Goal: Task Accomplishment & Management: Use online tool/utility

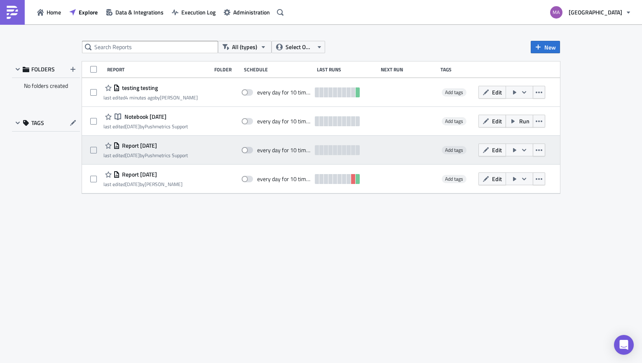
click at [148, 150] on div "Report [DATE]" at bounding box center [146, 146] width 85 height 10
click at [506, 149] on button "button" at bounding box center [520, 150] width 28 height 13
click at [495, 151] on span "Edit" at bounding box center [497, 150] width 10 height 9
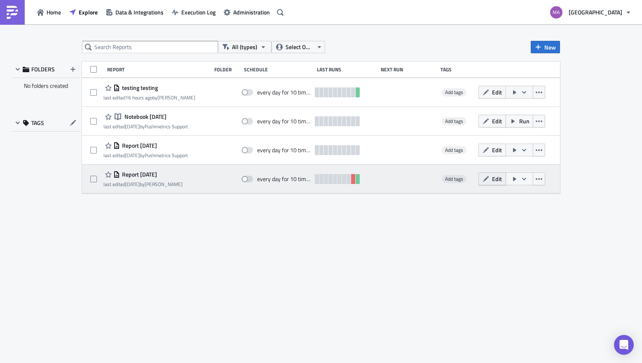
click at [494, 176] on span "Edit" at bounding box center [497, 178] width 10 height 9
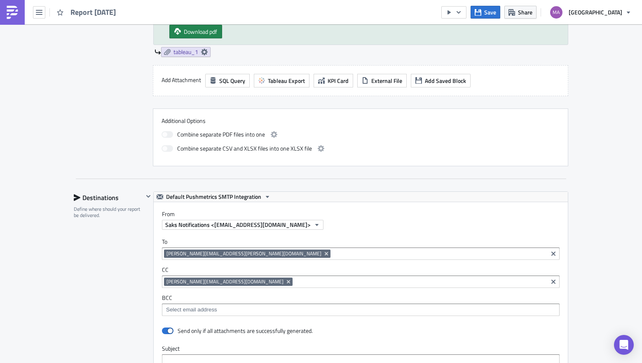
scroll to position [491, 0]
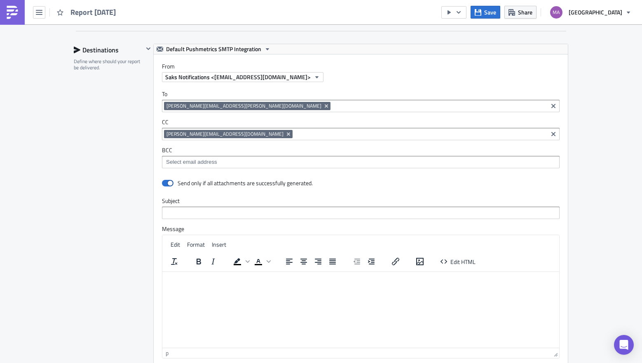
click at [333, 106] on input at bounding box center [439, 106] width 213 height 8
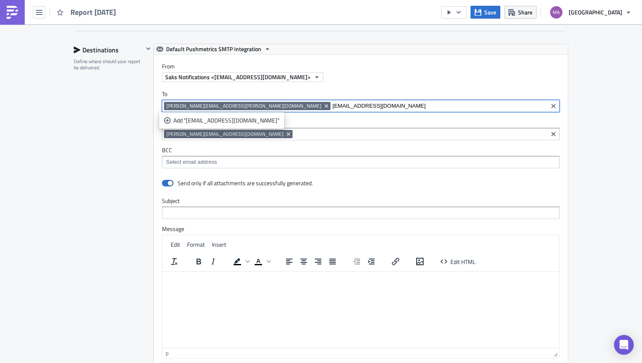
type input "[EMAIL_ADDRESS][DOMAIN_NAME]"
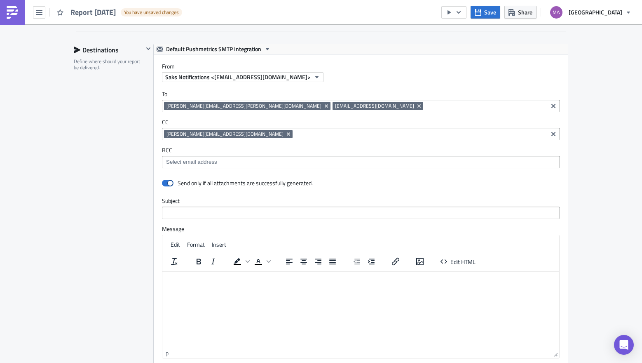
click at [116, 162] on div "Destinations Define where should your report be delivered." at bounding box center [109, 226] width 70 height 364
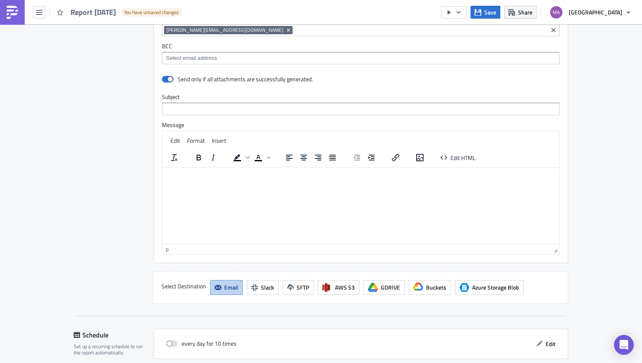
scroll to position [687, 0]
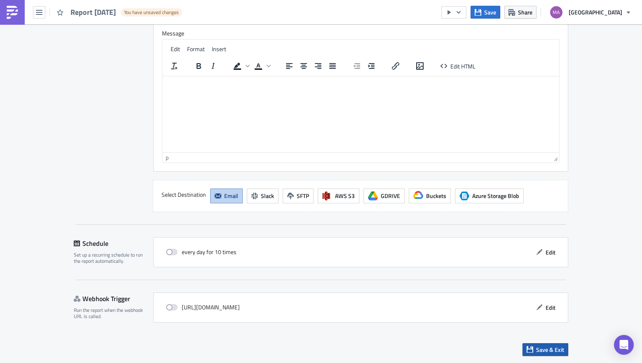
click at [536, 348] on span "Save & Exit" at bounding box center [550, 349] width 28 height 9
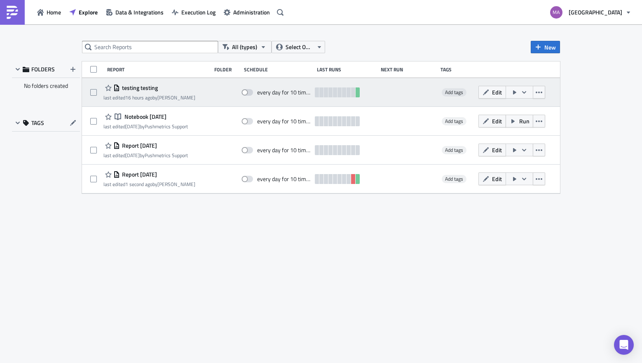
click at [513, 92] on icon "button" at bounding box center [514, 92] width 3 height 4
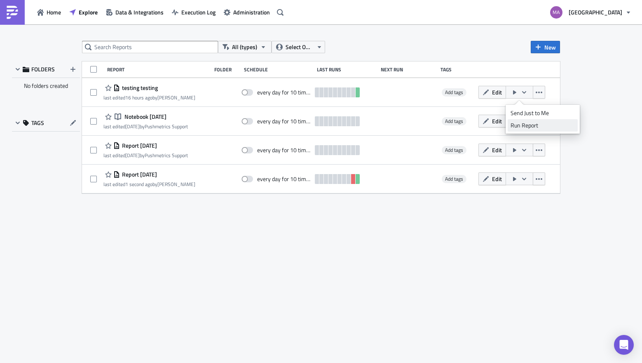
click at [517, 125] on div "Run Report" at bounding box center [543, 125] width 64 height 8
drag, startPoint x: 193, startPoint y: 20, endPoint x: 196, endPoint y: 14, distance: 6.8
click at [193, 19] on div "Home Explore Data & Integrations Execution Log Administration" at bounding box center [143, 12] width 287 height 24
click at [196, 14] on span "Execution Log" at bounding box center [198, 12] width 34 height 9
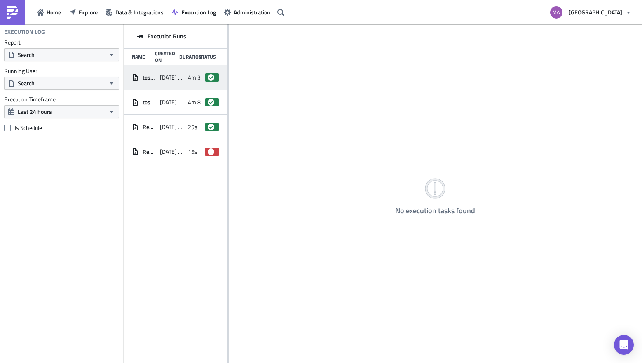
click at [172, 78] on span "[DATE] 09:28" at bounding box center [172, 77] width 24 height 7
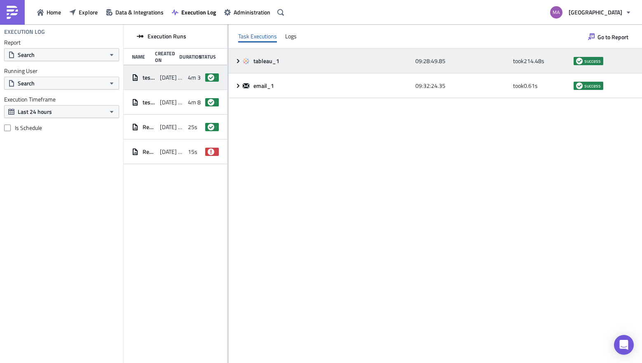
click at [238, 61] on icon at bounding box center [238, 61] width 2 height 4
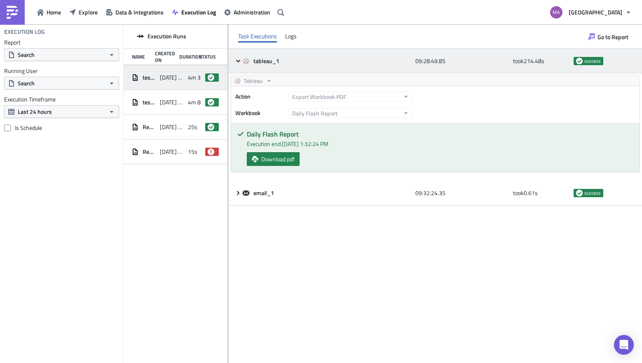
click at [237, 61] on icon at bounding box center [238, 61] width 7 height 7
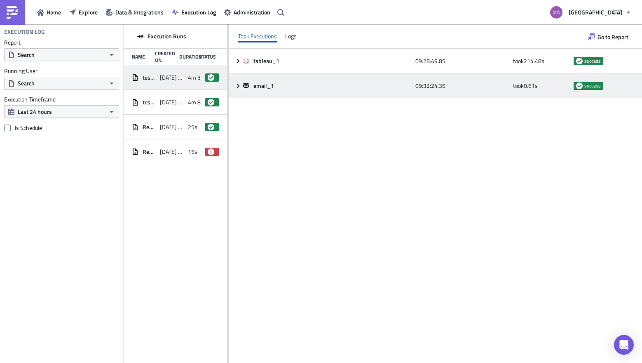
click at [235, 89] on icon at bounding box center [238, 85] width 7 height 7
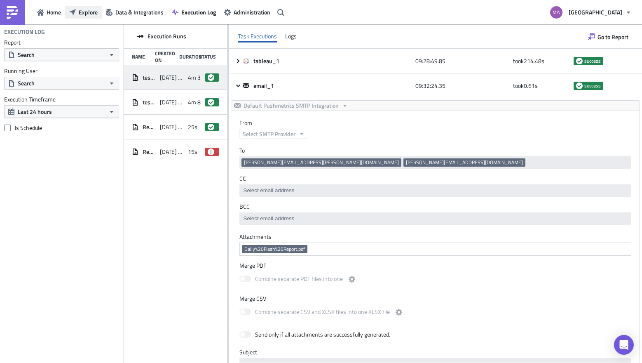
click at [89, 14] on span "Explore" at bounding box center [88, 12] width 19 height 9
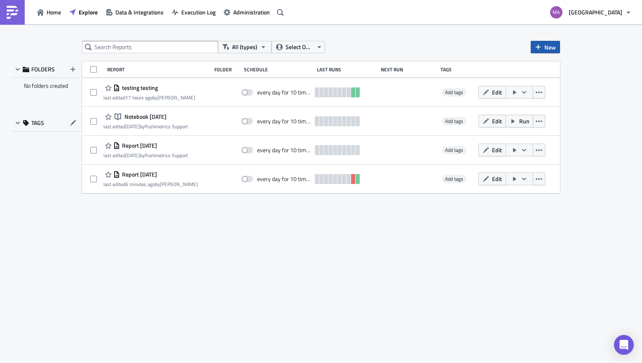
click at [544, 45] on button "New" at bounding box center [545, 47] width 29 height 12
click at [570, 64] on div "Report" at bounding box center [573, 68] width 55 height 8
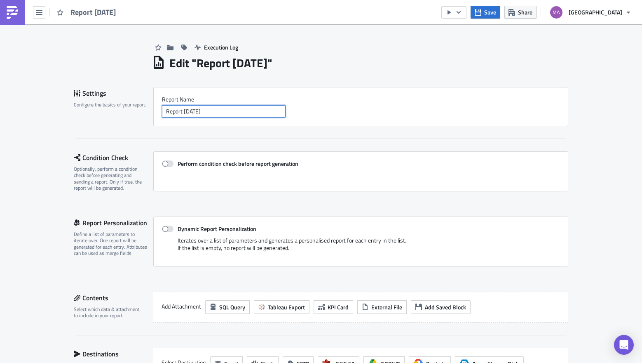
drag, startPoint x: 249, startPoint y: 110, endPoint x: 248, endPoint y: 97, distance: 13.3
click at [248, 98] on div "Report Nam﻿e Report [DATE]" at bounding box center [361, 107] width 398 height 22
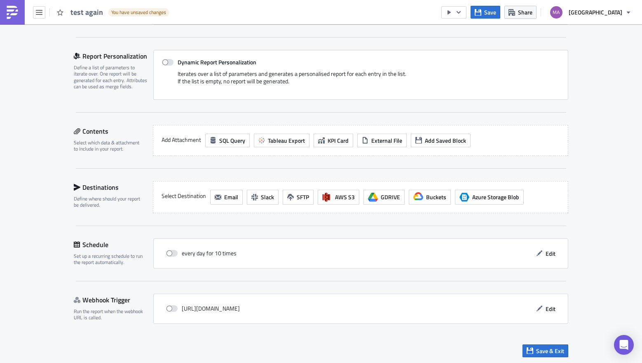
scroll to position [167, 0]
type input "test again"
click at [291, 137] on span "Tableau Export" at bounding box center [286, 139] width 37 height 9
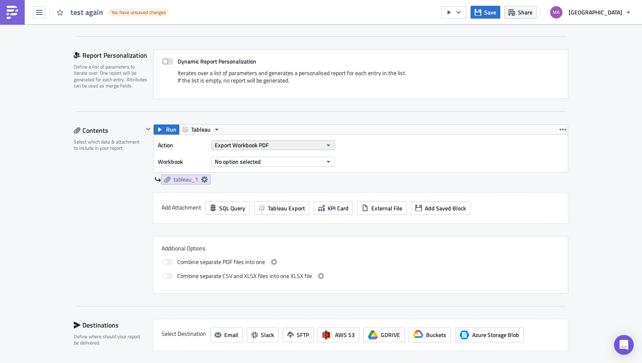
click at [287, 144] on button "Export Workbook PDF" at bounding box center [274, 145] width 124 height 10
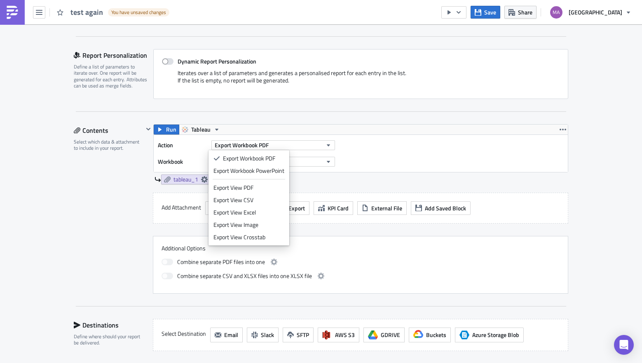
click at [365, 170] on div "Action Export Workbook PDF Workbook No option selected" at bounding box center [361, 153] width 414 height 37
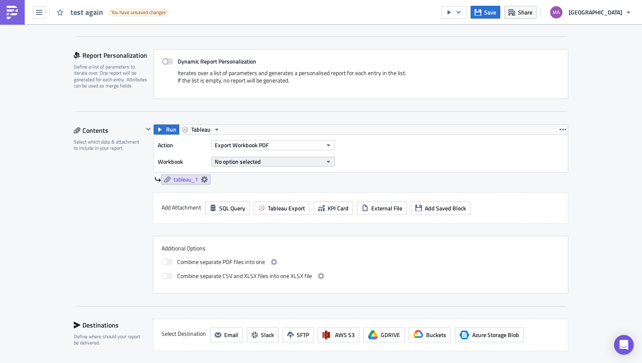
click at [268, 161] on button "No option selected" at bounding box center [274, 162] width 124 height 10
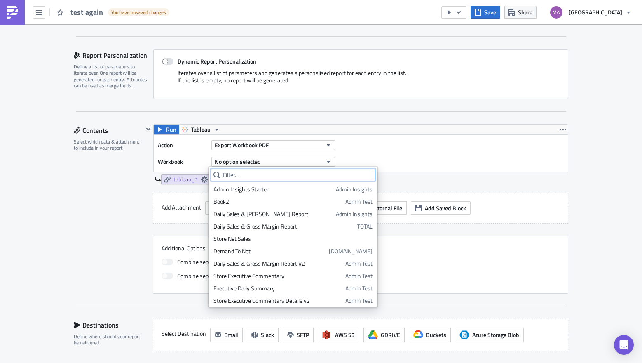
type input "s"
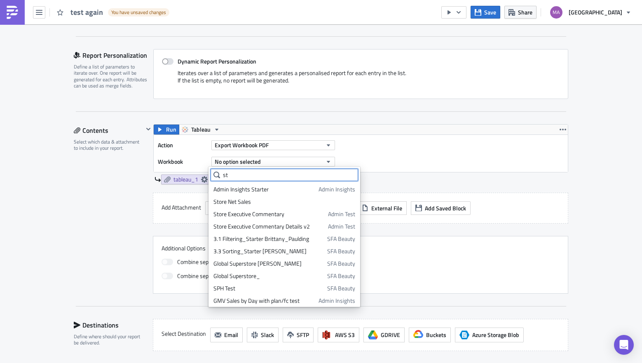
type input "s"
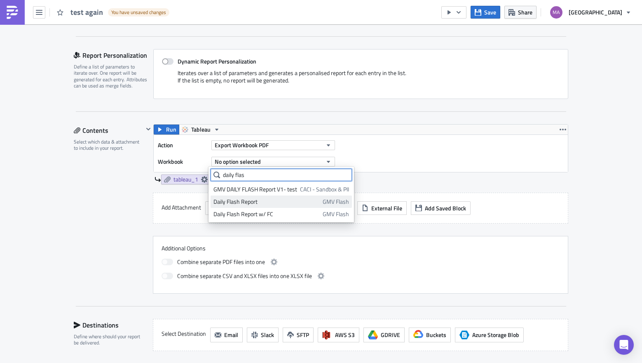
type input "daily flas"
click at [309, 198] on div "Daily Flash Report" at bounding box center [267, 202] width 106 height 8
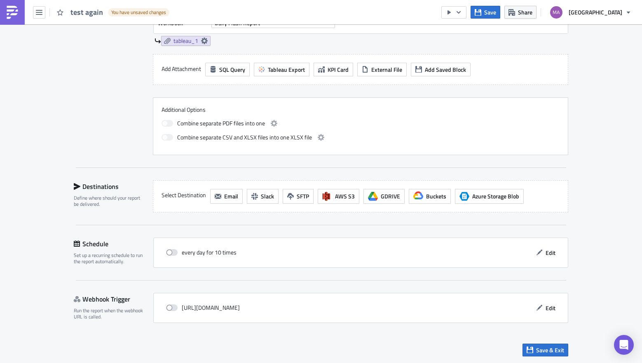
scroll to position [306, 0]
click at [224, 196] on span "Email" at bounding box center [231, 195] width 14 height 9
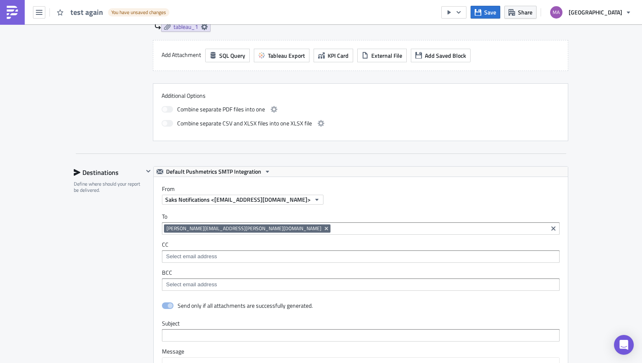
scroll to position [322, 0]
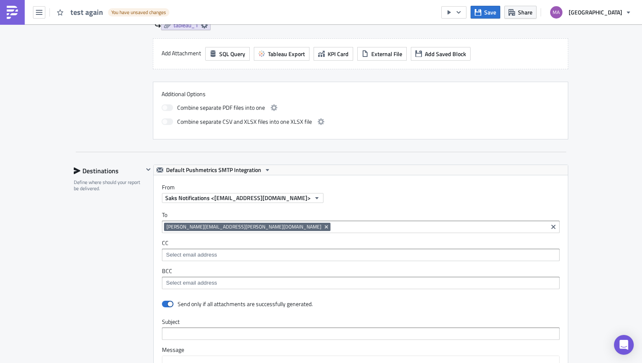
click at [238, 233] on div "[PERSON_NAME][EMAIL_ADDRESS][PERSON_NAME][DOMAIN_NAME]" at bounding box center [355, 228] width 382 height 10
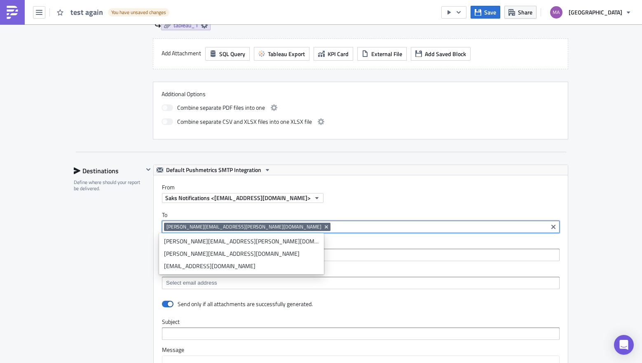
click at [192, 266] on div "[EMAIL_ADDRESS][DOMAIN_NAME]" at bounding box center [241, 266] width 155 height 8
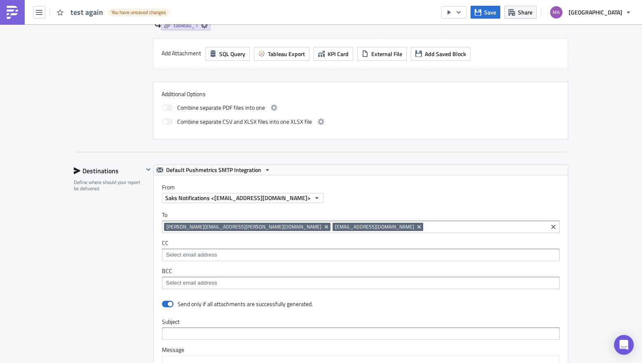
click at [290, 249] on div "CC" at bounding box center [361, 250] width 398 height 22
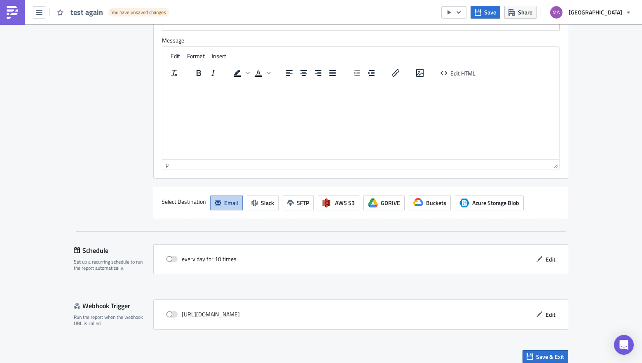
scroll to position [638, 0]
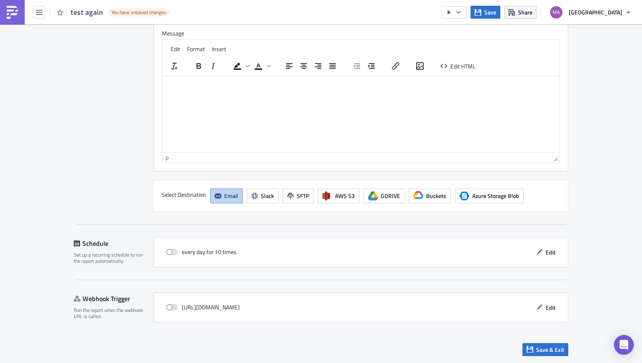
click at [558, 252] on div "every day for 10 times Edit" at bounding box center [360, 252] width 415 height 30
click at [548, 252] on span "Edit" at bounding box center [551, 252] width 10 height 9
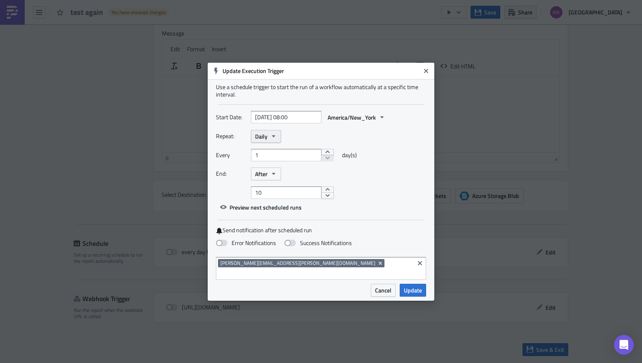
click at [275, 143] on button "Daily" at bounding box center [266, 136] width 30 height 13
click at [390, 187] on div "Repeat: Daily Yearly Monthly Weekly Daily Hourly Minutely Every 1 day(s) End: A…" at bounding box center [321, 164] width 210 height 69
click at [417, 288] on span "Update" at bounding box center [413, 290] width 18 height 9
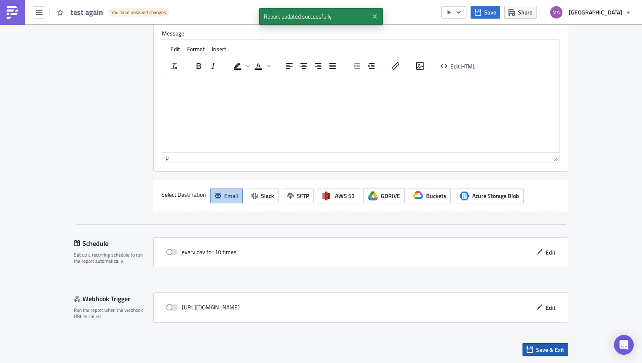
click at [540, 350] on span "Save & Exit" at bounding box center [550, 349] width 28 height 9
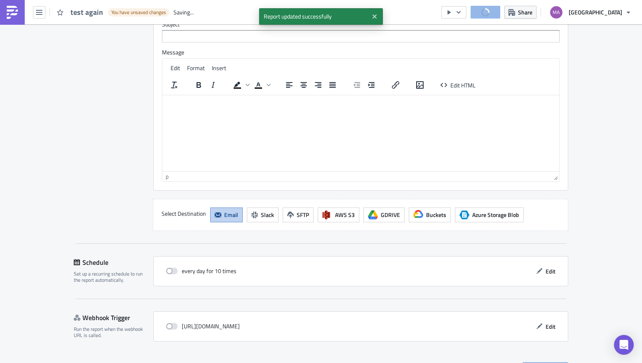
scroll to position [0, 0]
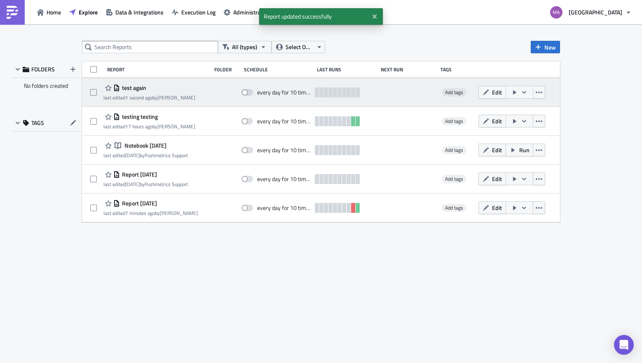
click at [515, 92] on icon "button" at bounding box center [514, 92] width 3 height 4
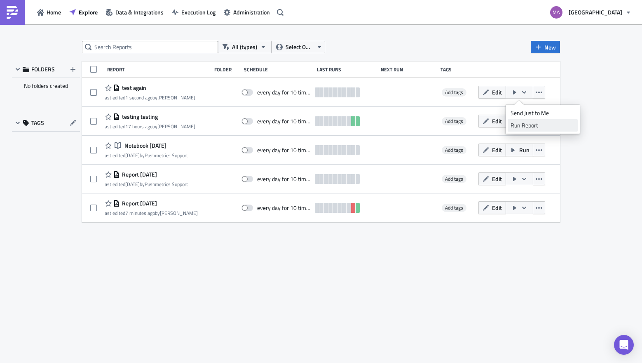
click at [516, 127] on div "Run Report" at bounding box center [543, 125] width 64 height 8
click at [202, 12] on span "Execution Log" at bounding box center [198, 12] width 34 height 9
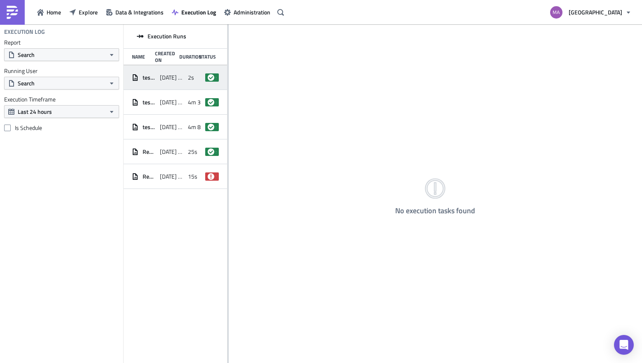
click at [179, 81] on div "[DATE] 09:35" at bounding box center [172, 77] width 24 height 15
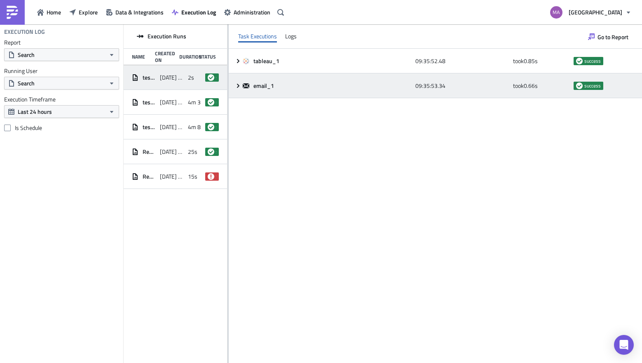
click at [237, 89] on div "email_1 09:35:53.34 took 0.66 s success" at bounding box center [436, 85] width 414 height 25
